Goal: Task Accomplishment & Management: Manage account settings

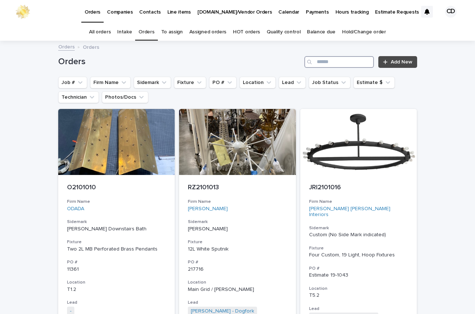
click at [340, 61] on input "Search" at bounding box center [340, 62] width 70 height 12
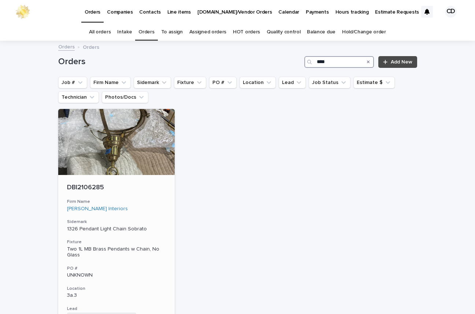
type input "****"
click at [136, 192] on div "DBI2106285 Firm Name [PERSON_NAME] Interiors Sidemark 1326 Pendant Light Chain …" at bounding box center [116, 283] width 117 height 216
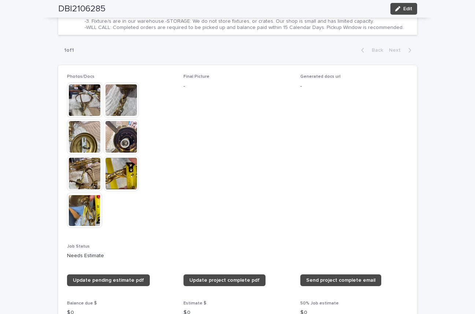
scroll to position [552, 0]
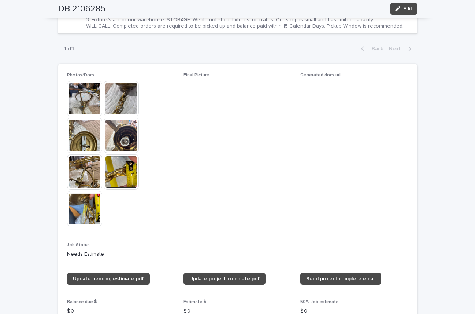
click at [120, 176] on img at bounding box center [121, 171] width 35 height 35
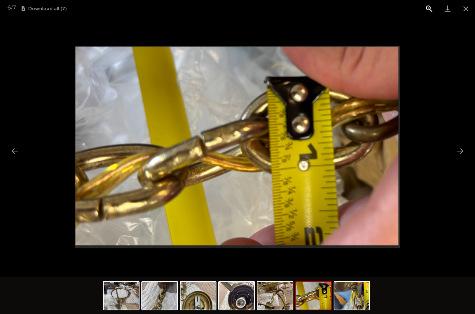
click at [427, 6] on button "View actual size" at bounding box center [429, 8] width 18 height 17
click at [465, 7] on button "Close gallery" at bounding box center [466, 8] width 18 height 17
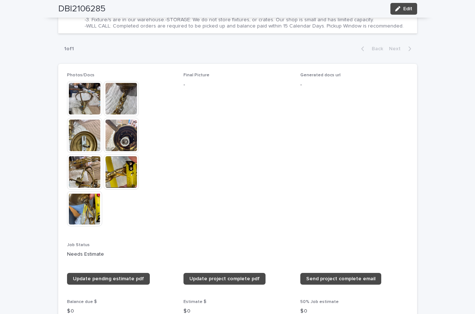
click at [124, 167] on img at bounding box center [121, 171] width 35 height 35
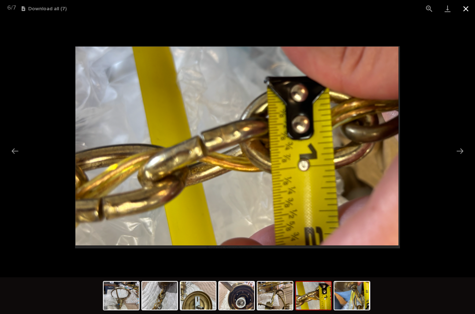
click at [467, 7] on button "Close gallery" at bounding box center [466, 8] width 18 height 17
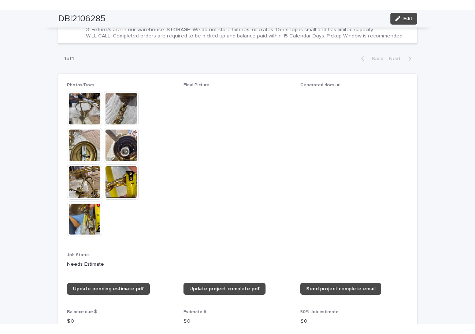
scroll to position [0, 0]
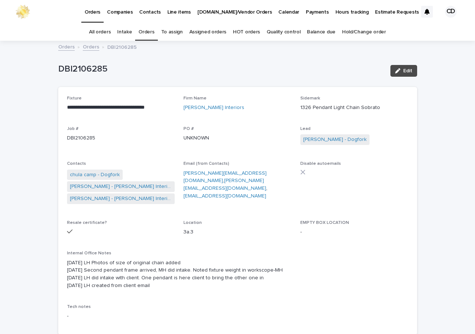
click at [144, 32] on link "Orders" at bounding box center [147, 31] width 16 height 17
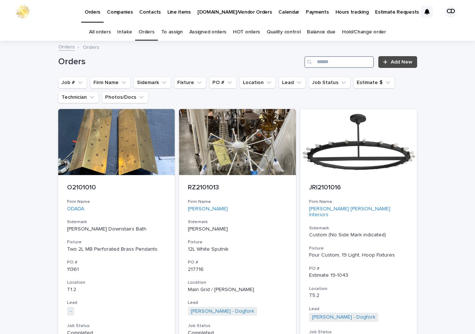
click at [339, 63] on input "Search" at bounding box center [340, 62] width 70 height 12
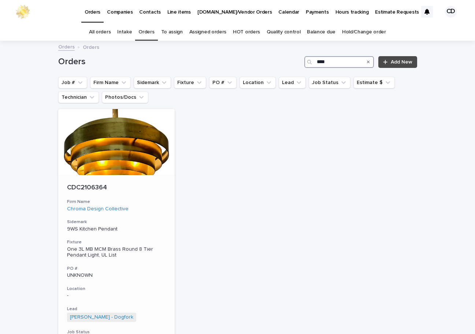
type input "****"
click at [143, 203] on h3 "Firm Name" at bounding box center [116, 202] width 99 height 6
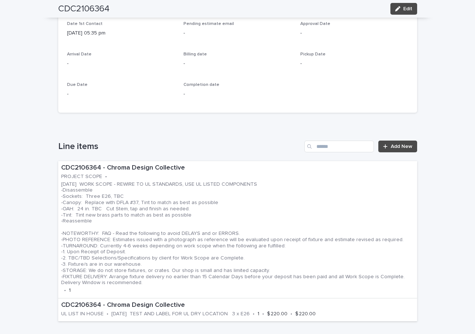
scroll to position [359, 0]
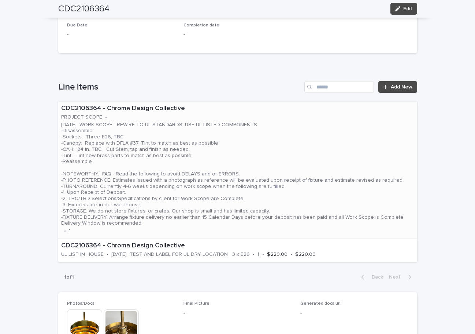
click at [264, 143] on p "[DATE] WORK SCOPE - REWIRE TO UL STANDARDS, USE UL LISTED COMPONENTS -Disassemb…" at bounding box center [237, 174] width 353 height 105
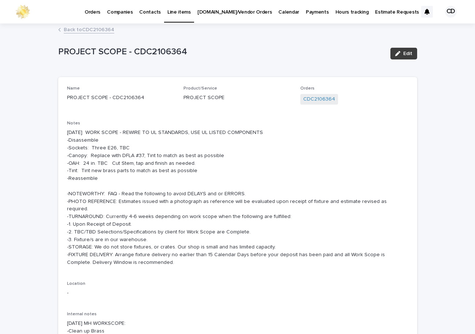
click at [407, 51] on span "Edit" at bounding box center [408, 53] width 9 height 5
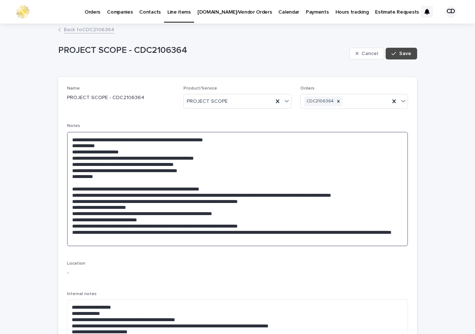
click at [118, 150] on textarea "**********" at bounding box center [238, 189] width 342 height 114
click at [134, 151] on textarea at bounding box center [238, 189] width 342 height 114
click at [136, 151] on textarea at bounding box center [238, 189] width 342 height 114
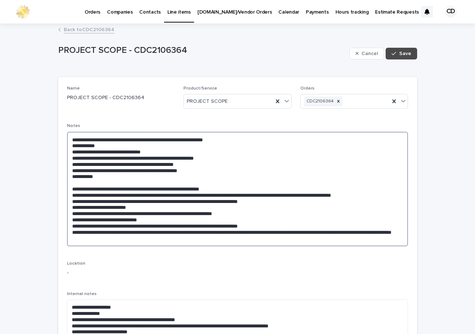
click at [133, 151] on textarea at bounding box center [238, 189] width 342 height 114
click at [154, 164] on textarea "**********" at bounding box center [238, 189] width 342 height 114
click at [152, 163] on textarea "**********" at bounding box center [238, 189] width 342 height 114
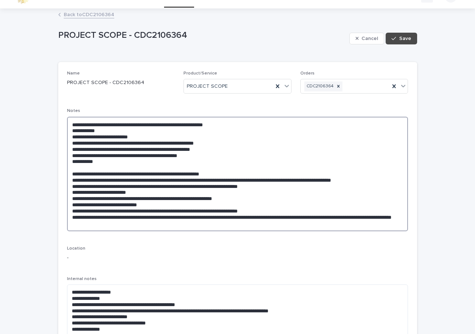
scroll to position [14, 0]
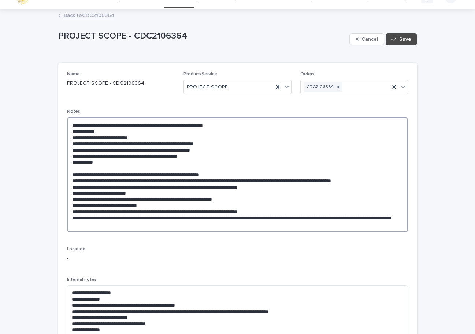
click at [110, 131] on textarea at bounding box center [238, 174] width 342 height 114
click at [128, 131] on textarea at bounding box center [238, 174] width 342 height 114
type textarea "**********"
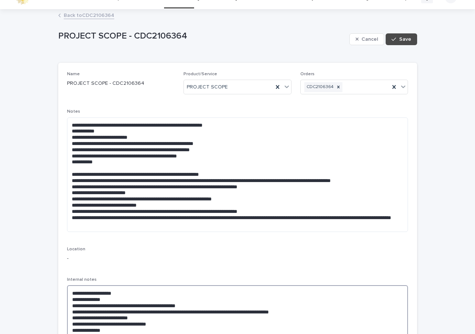
drag, startPoint x: 65, startPoint y: 299, endPoint x: 121, endPoint y: 300, distance: 55.4
click at [121, 300] on textarea "**********" at bounding box center [238, 314] width 342 height 59
click at [207, 291] on textarea "**********" at bounding box center [238, 314] width 342 height 59
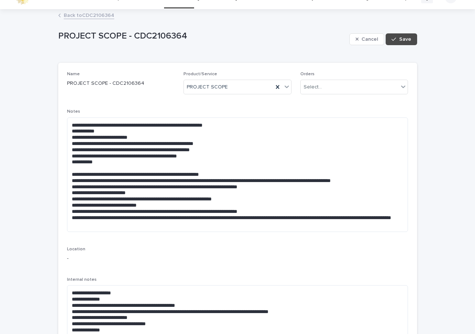
click at [80, 14] on link "Back to CDC2106364" at bounding box center [89, 15] width 51 height 8
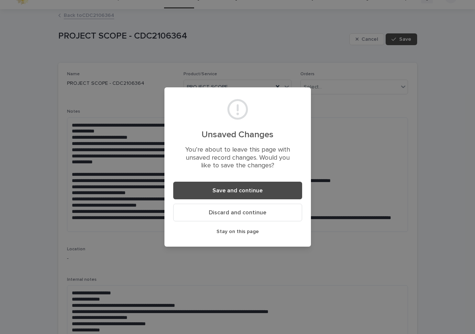
click at [253, 232] on span "Stay on this page" at bounding box center [238, 231] width 43 height 5
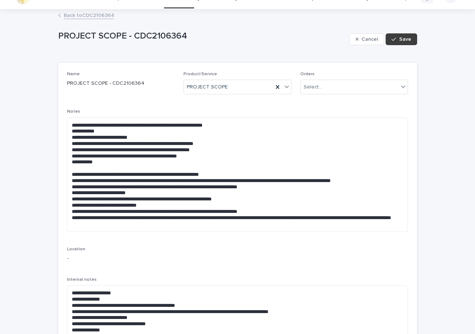
click at [404, 38] on span "Save" at bounding box center [406, 39] width 12 height 5
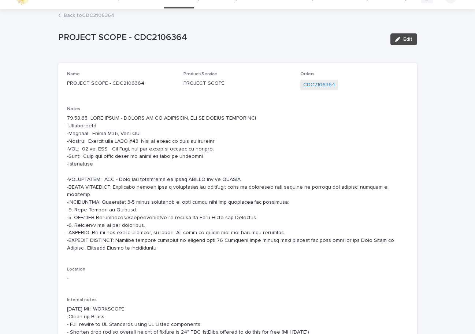
click at [94, 14] on link "Back to CDC2106364" at bounding box center [89, 15] width 51 height 8
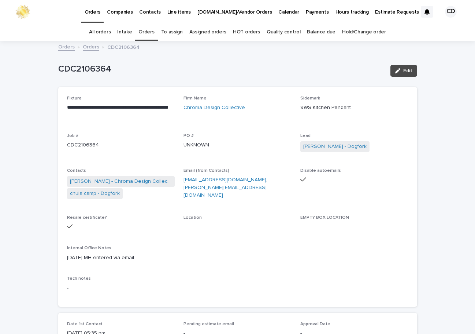
click at [146, 30] on link "Orders" at bounding box center [147, 31] width 16 height 17
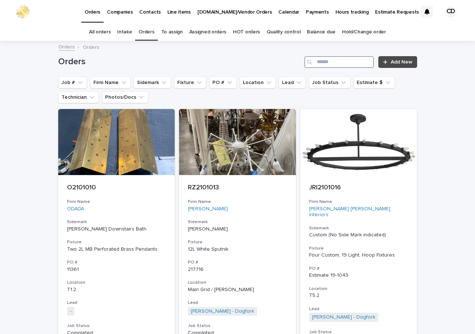
click at [346, 62] on input "Search" at bounding box center [340, 62] width 70 height 12
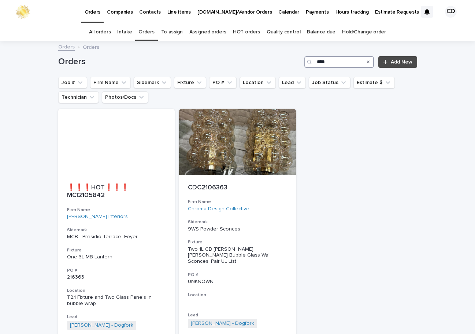
type input "****"
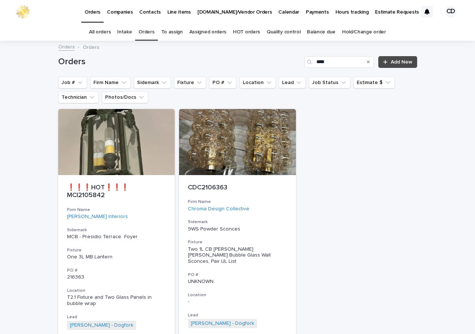
click at [148, 31] on link "Orders" at bounding box center [147, 31] width 16 height 17
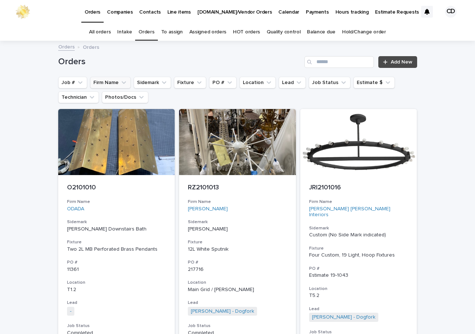
click at [120, 81] on icon "Firm Name" at bounding box center [123, 82] width 7 height 7
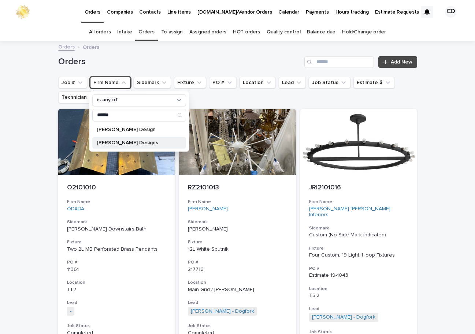
type input "*****"
click at [139, 142] on p "[PERSON_NAME] Designs" at bounding box center [136, 142] width 78 height 5
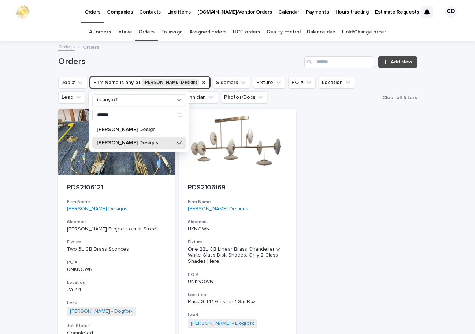
drag, startPoint x: 360, startPoint y: 168, endPoint x: 352, endPoint y: 159, distance: 11.5
click at [357, 165] on div "PDS2106121 Firm Name [PERSON_NAME] Designs Sidemark [PERSON_NAME] Project Locus…" at bounding box center [237, 254] width 359 height 291
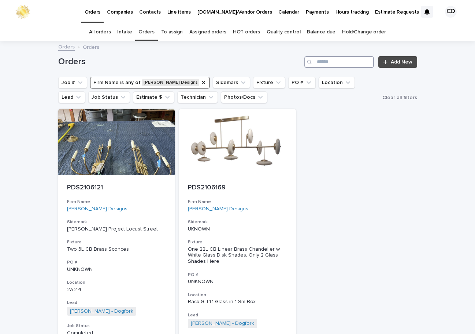
click at [328, 63] on input "Search" at bounding box center [340, 62] width 70 height 12
click at [263, 209] on div "[PERSON_NAME] Designs" at bounding box center [237, 209] width 99 height 6
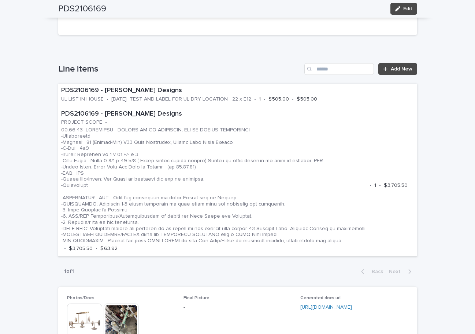
scroll to position [500, 0]
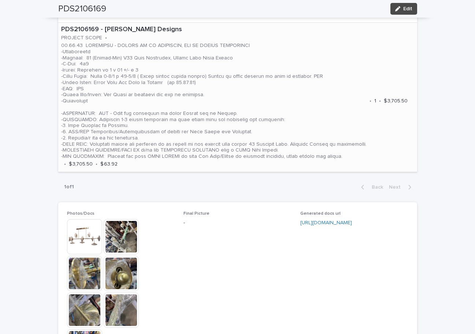
click at [306, 110] on p at bounding box center [214, 101] width 306 height 117
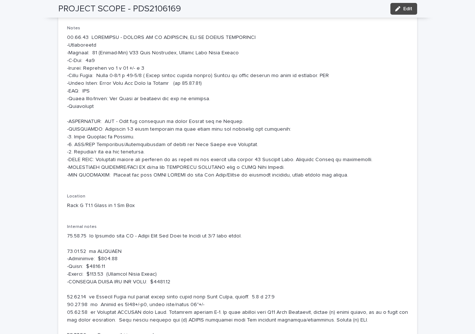
scroll to position [109, 0]
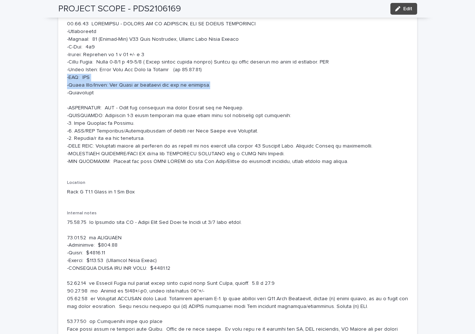
drag, startPoint x: 65, startPoint y: 77, endPoint x: 230, endPoint y: 88, distance: 166.1
click at [230, 88] on p at bounding box center [238, 92] width 342 height 145
copy p "-OAH: TBD -Metal Rods/Stems: [GEOGRAPHIC_DATA] if required are not in estimate."
drag, startPoint x: 348, startPoint y: 182, endPoint x: 369, endPoint y: 79, distance: 105.1
click at [351, 181] on div "Name PROJECT SCOPE - PDS2106169 Product/Service PROJECT SCOPE Orders PDS2106169…" at bounding box center [238, 188] width 342 height 423
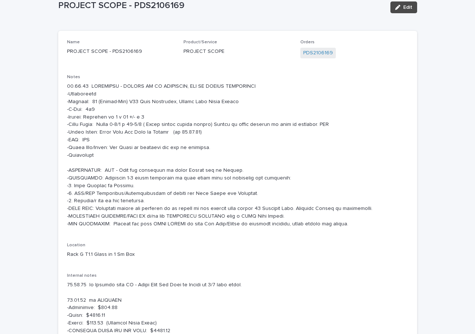
scroll to position [0, 0]
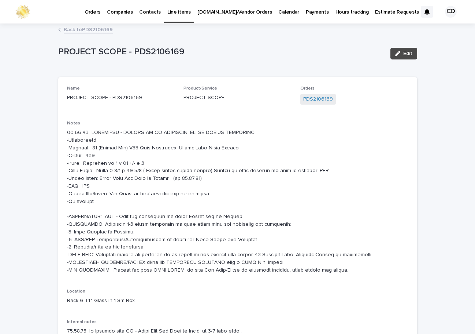
click at [95, 28] on link "Back to PDS2106169" at bounding box center [88, 29] width 49 height 8
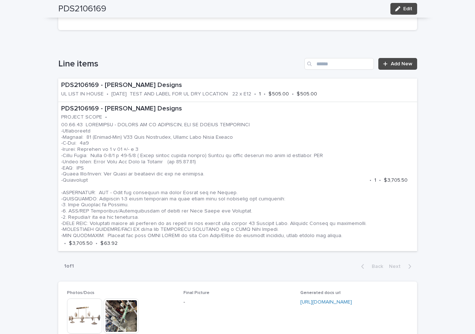
scroll to position [470, 0]
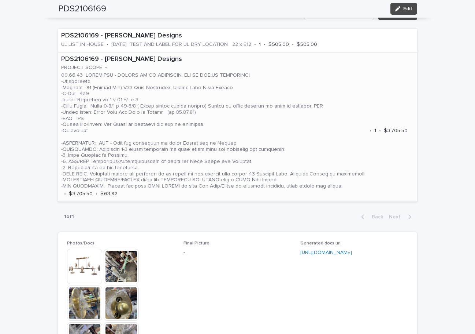
click at [333, 132] on p at bounding box center [214, 130] width 306 height 117
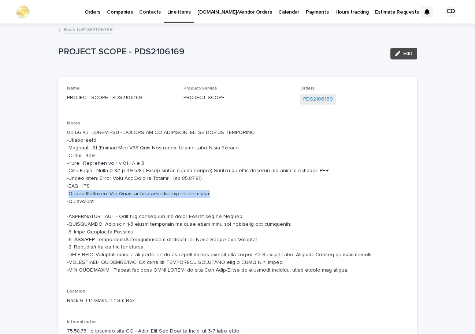
drag, startPoint x: 66, startPoint y: 193, endPoint x: 224, endPoint y: 197, distance: 158.4
click at [224, 197] on p at bounding box center [238, 201] width 342 height 145
copy p "Metal Rods/Stems: New Stems if required are not in estimate."
drag, startPoint x: 359, startPoint y: 184, endPoint x: 363, endPoint y: 151, distance: 33.6
click at [360, 179] on p at bounding box center [238, 201] width 342 height 145
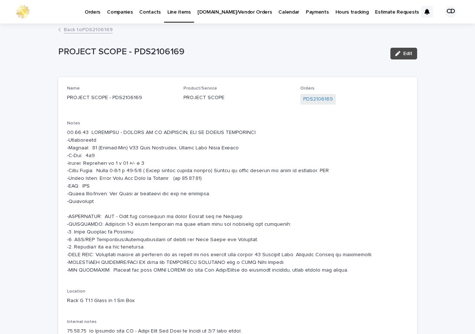
click at [304, 205] on p at bounding box center [238, 201] width 342 height 145
click at [406, 54] on span "Edit" at bounding box center [408, 53] width 9 height 5
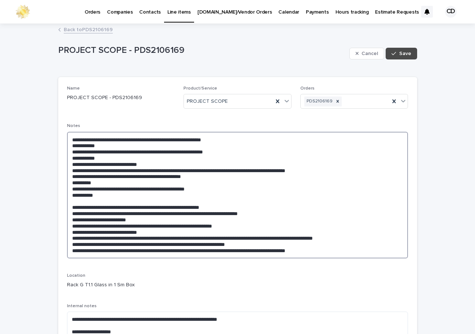
drag, startPoint x: 68, startPoint y: 188, endPoint x: 232, endPoint y: 188, distance: 164.2
click at [232, 188] on textarea at bounding box center [238, 195] width 342 height 126
click at [354, 186] on textarea at bounding box center [238, 195] width 342 height 126
click at [98, 188] on textarea at bounding box center [238, 195] width 342 height 126
type textarea "**********"
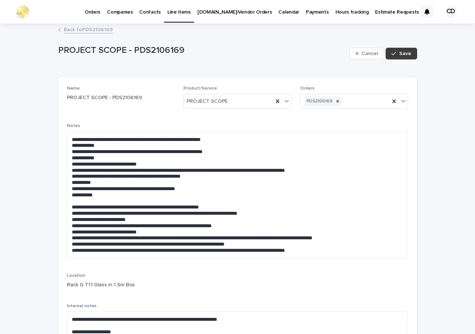
click at [405, 51] on span "Save" at bounding box center [406, 53] width 12 height 5
